Goal: Information Seeking & Learning: Understand process/instructions

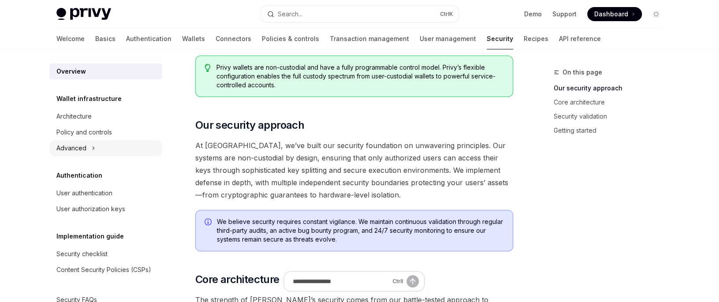
click at [79, 147] on div "Advanced" at bounding box center [71, 148] width 30 height 11
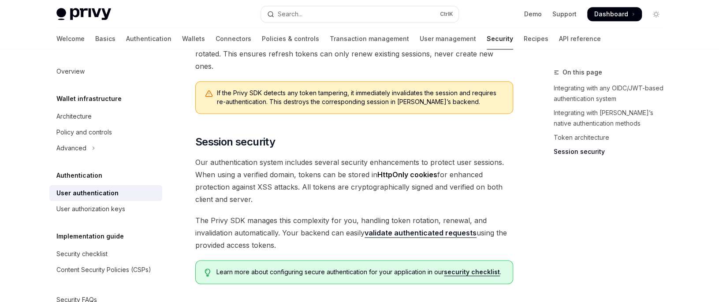
scroll to position [794, 0]
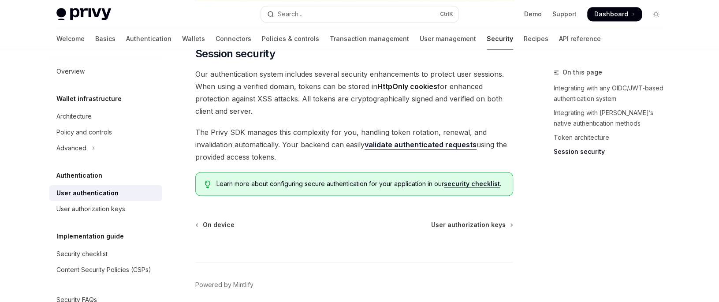
click at [407, 140] on link "validate authenticated requests" at bounding box center [421, 144] width 112 height 9
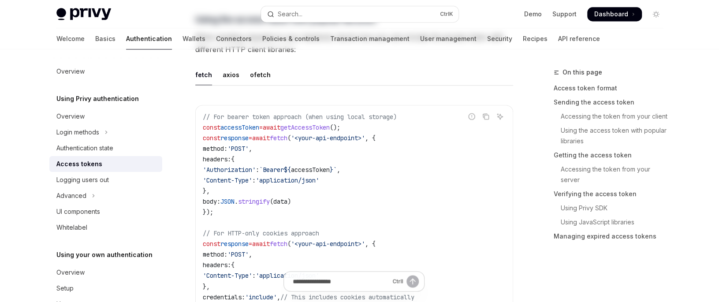
type textarea "*"
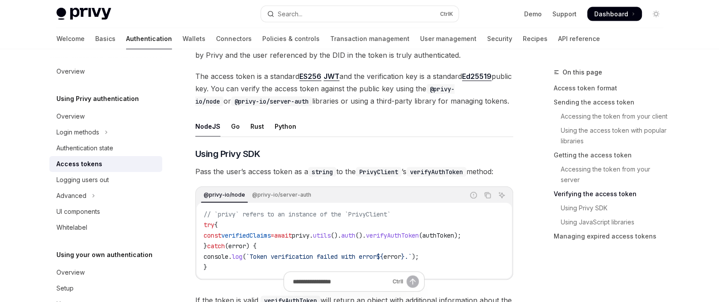
scroll to position [1323, 0]
